Goal: Task Accomplishment & Management: Complete application form

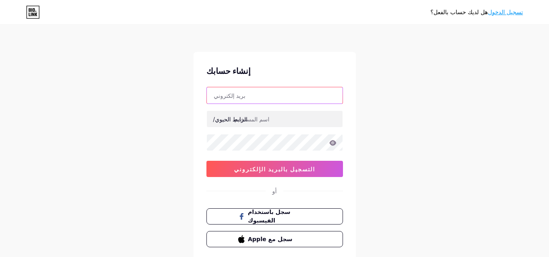
click at [279, 89] on input "text" at bounding box center [275, 95] width 136 height 16
click at [276, 94] on input "text" at bounding box center [275, 95] width 136 height 16
click at [295, 100] on input "text" at bounding box center [275, 95] width 136 height 16
paste input "[EMAIL_ADDRESS][DOMAIN_NAME]"
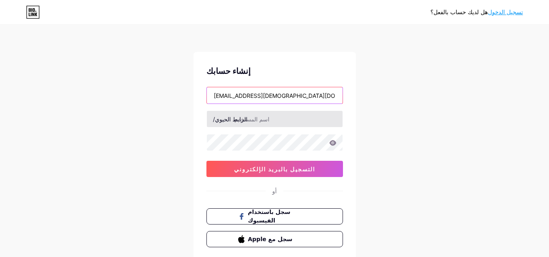
type input "[EMAIL_ADDRESS][DOMAIN_NAME]"
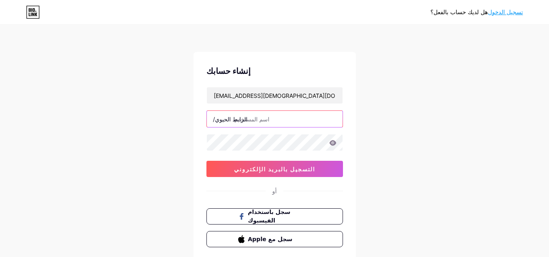
click at [300, 116] on input "text" at bounding box center [275, 119] width 136 height 16
click at [270, 120] on input "text" at bounding box center [275, 119] width 136 height 16
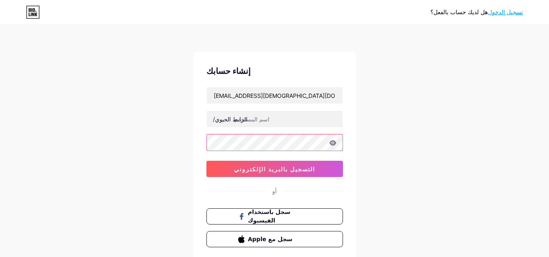
click at [199, 148] on div "إنشاء حسابك bashaer.quran.2014@gmail.com الرابط الحيوي/ التسجيل بالبريد الإلكتر…" at bounding box center [275, 156] width 163 height 209
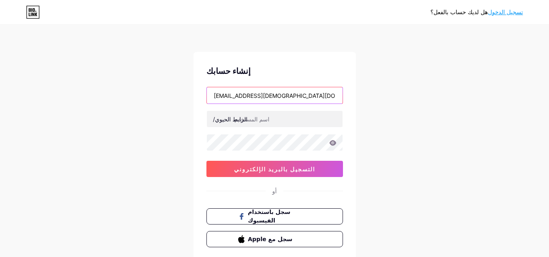
click at [309, 97] on input "[EMAIL_ADDRESS][DOMAIN_NAME]" at bounding box center [275, 95] width 136 height 16
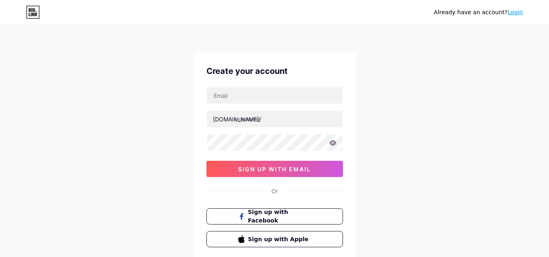
click at [286, 97] on input "text" at bounding box center [275, 95] width 136 height 16
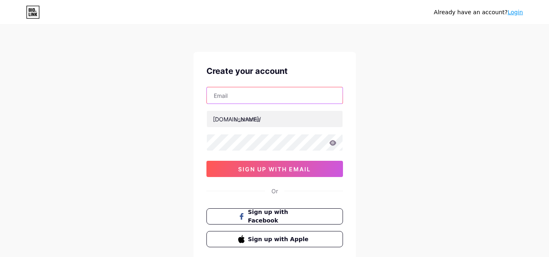
paste input "[EMAIL_ADDRESS][DOMAIN_NAME]"
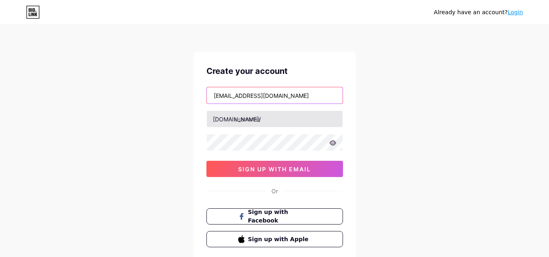
type input "[EMAIL_ADDRESS][DOMAIN_NAME]"
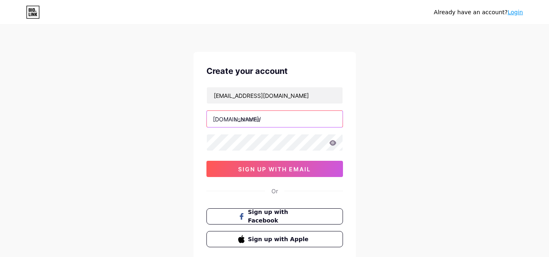
click at [266, 120] on input "text" at bounding box center [275, 119] width 136 height 16
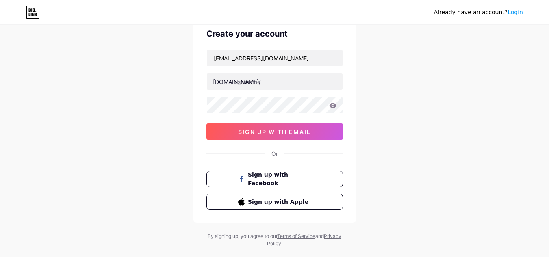
scroll to position [37, 0]
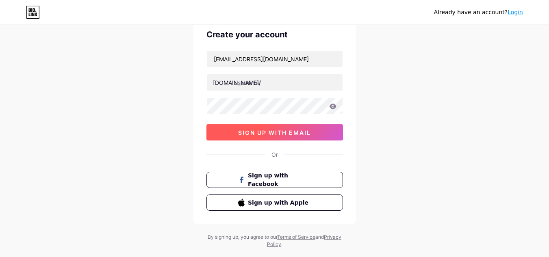
click at [279, 130] on span "sign up with email" at bounding box center [274, 132] width 73 height 7
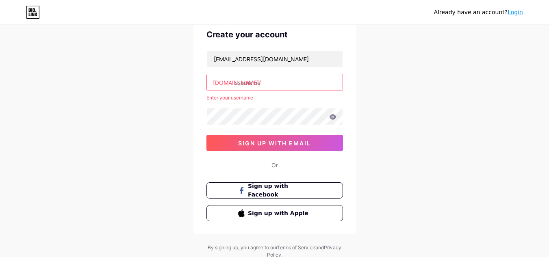
drag, startPoint x: 261, startPoint y: 81, endPoint x: 253, endPoint y: 83, distance: 9.1
click at [253, 83] on input "text" at bounding box center [275, 82] width 136 height 16
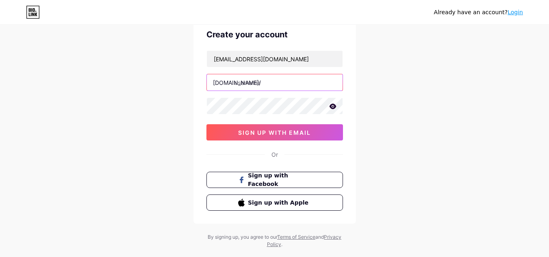
type input "ح"
type input "bashaer"
click at [331, 104] on icon at bounding box center [332, 107] width 7 height 6
click at [412, 92] on div "Already have an account? Login Create your account [EMAIL_ADDRESS][DOMAIN_NAME]…" at bounding box center [274, 118] width 549 height 311
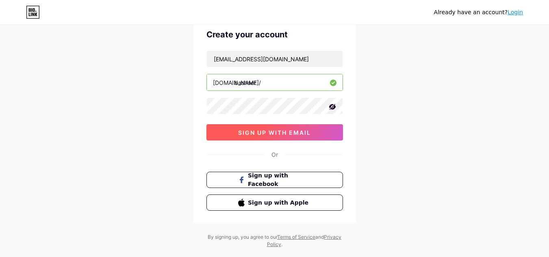
click at [308, 135] on span "sign up with email" at bounding box center [274, 132] width 73 height 7
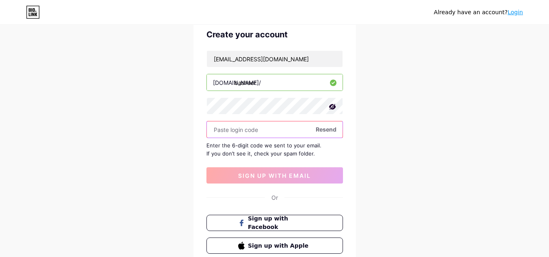
click at [284, 131] on input "text" at bounding box center [275, 130] width 136 height 16
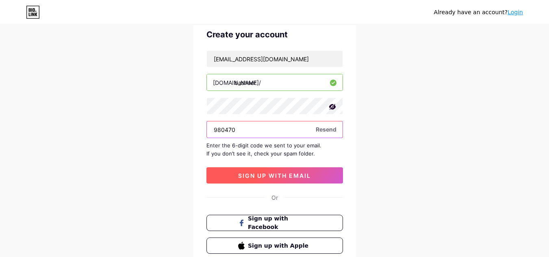
type input "980470"
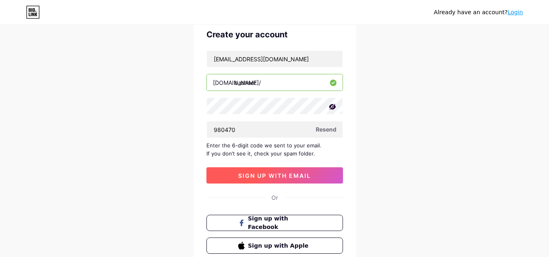
click at [281, 173] on span "sign up with email" at bounding box center [274, 175] width 73 height 7
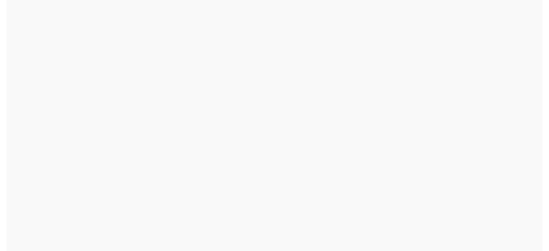
scroll to position [0, 0]
